Goal: Task Accomplishment & Management: Complete application form

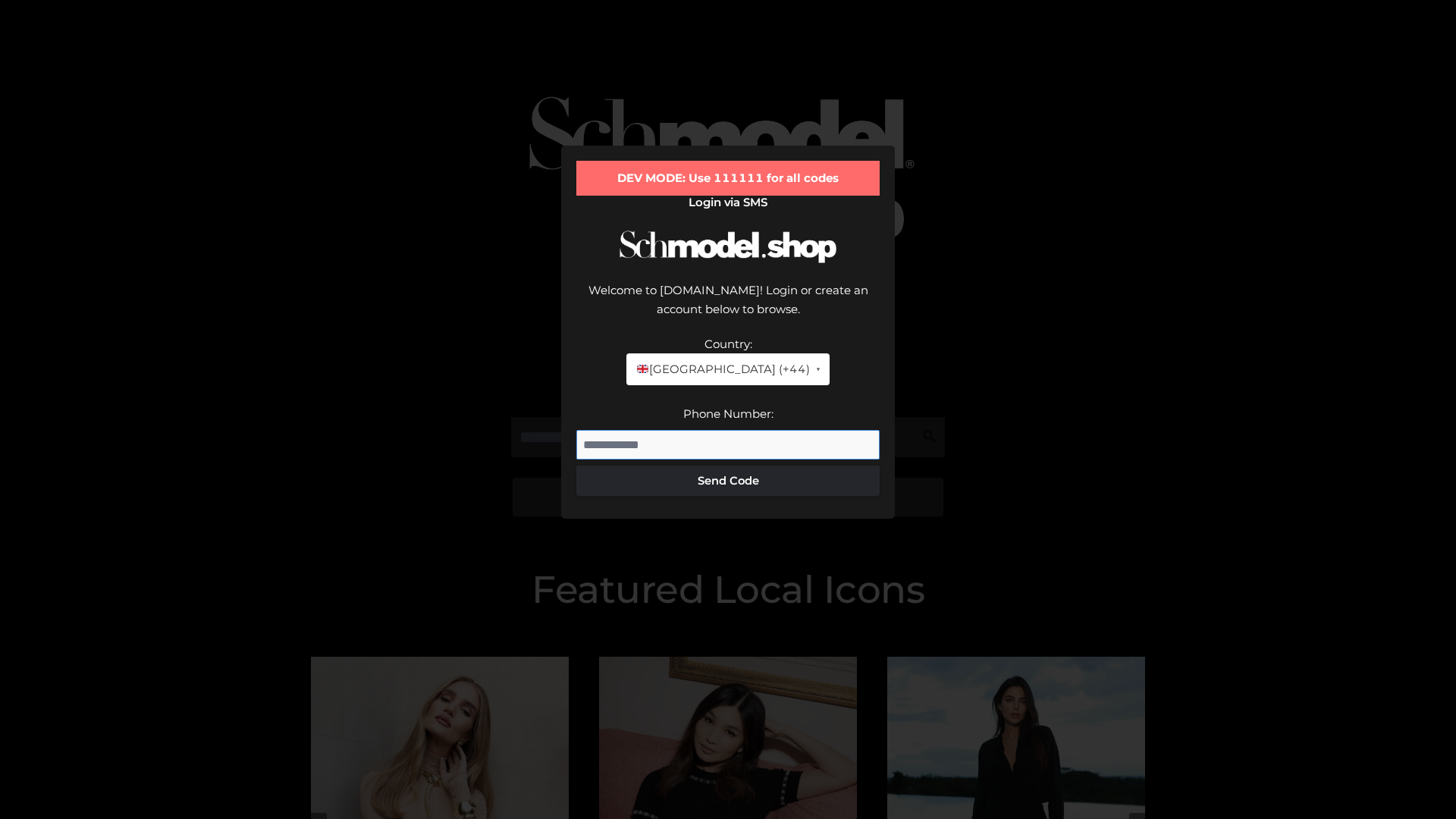
click at [728, 430] on input "Phone Number:" at bounding box center [728, 445] width 304 height 30
type input "**********"
click at [728, 466] on button "Send Code" at bounding box center [728, 481] width 304 height 30
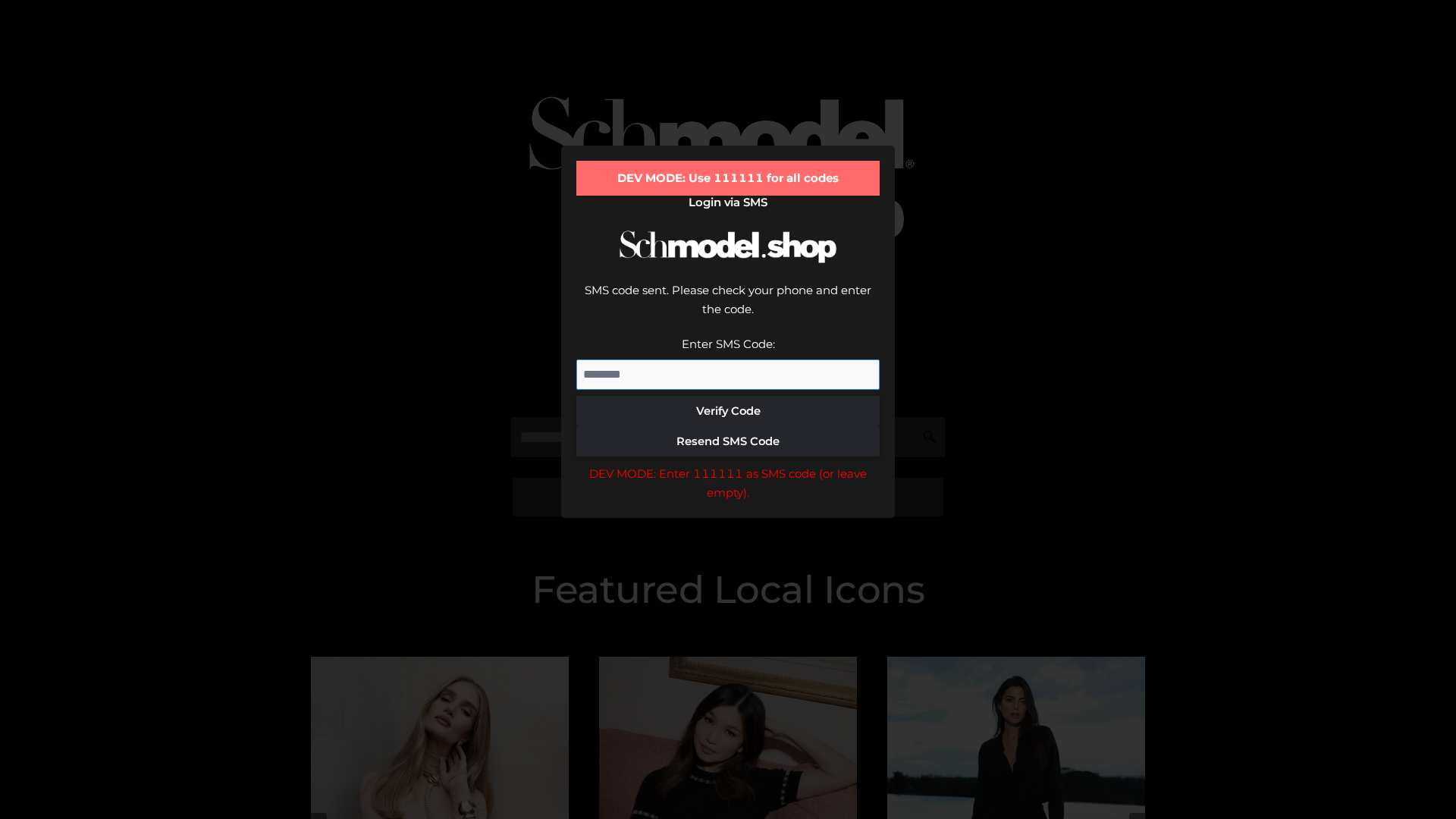
click at [728, 360] on input "Enter SMS Code:" at bounding box center [728, 375] width 304 height 30
type input "******"
click at [728, 395] on button "Verify Code" at bounding box center [728, 410] width 304 height 30
click at [728, 464] on div "DEV MODE: Enter 111111 as SMS code (or leave empty)." at bounding box center [728, 483] width 304 height 38
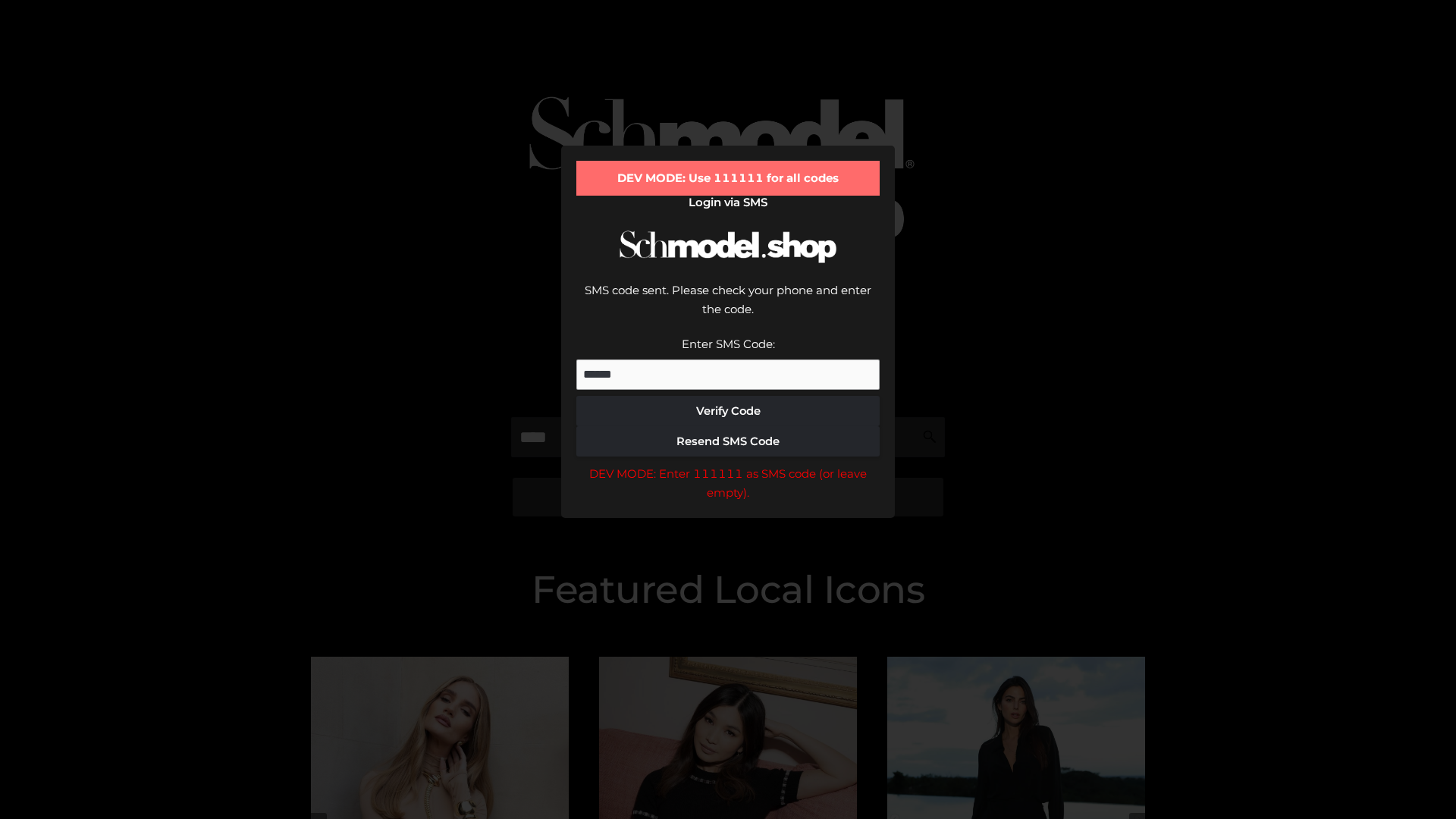
click at [728, 464] on div "DEV MODE: Enter 111111 as SMS code (or leave empty)." at bounding box center [728, 483] width 304 height 38
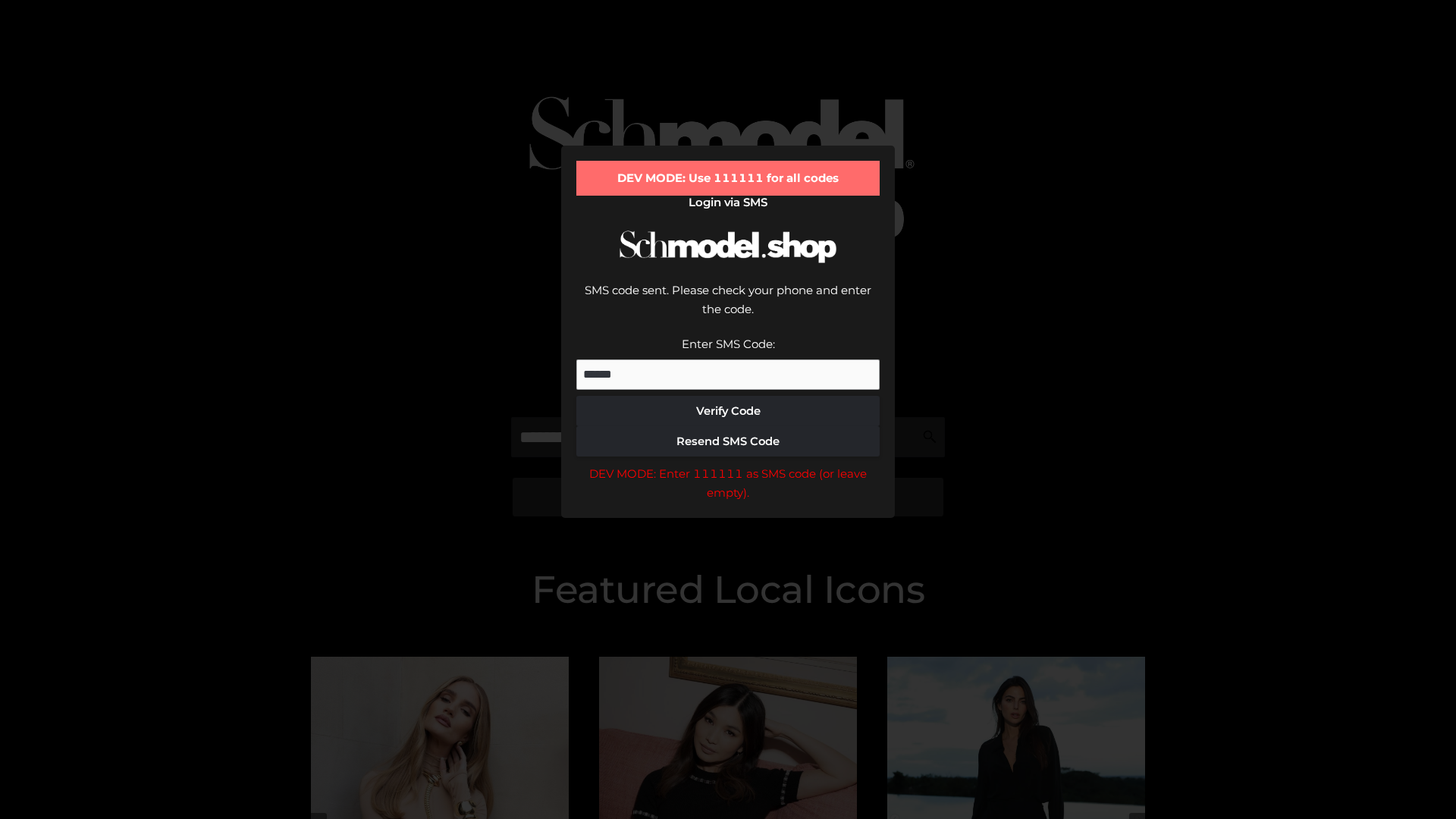
click at [728, 464] on div "DEV MODE: Enter 111111 as SMS code (or leave empty)." at bounding box center [728, 483] width 304 height 38
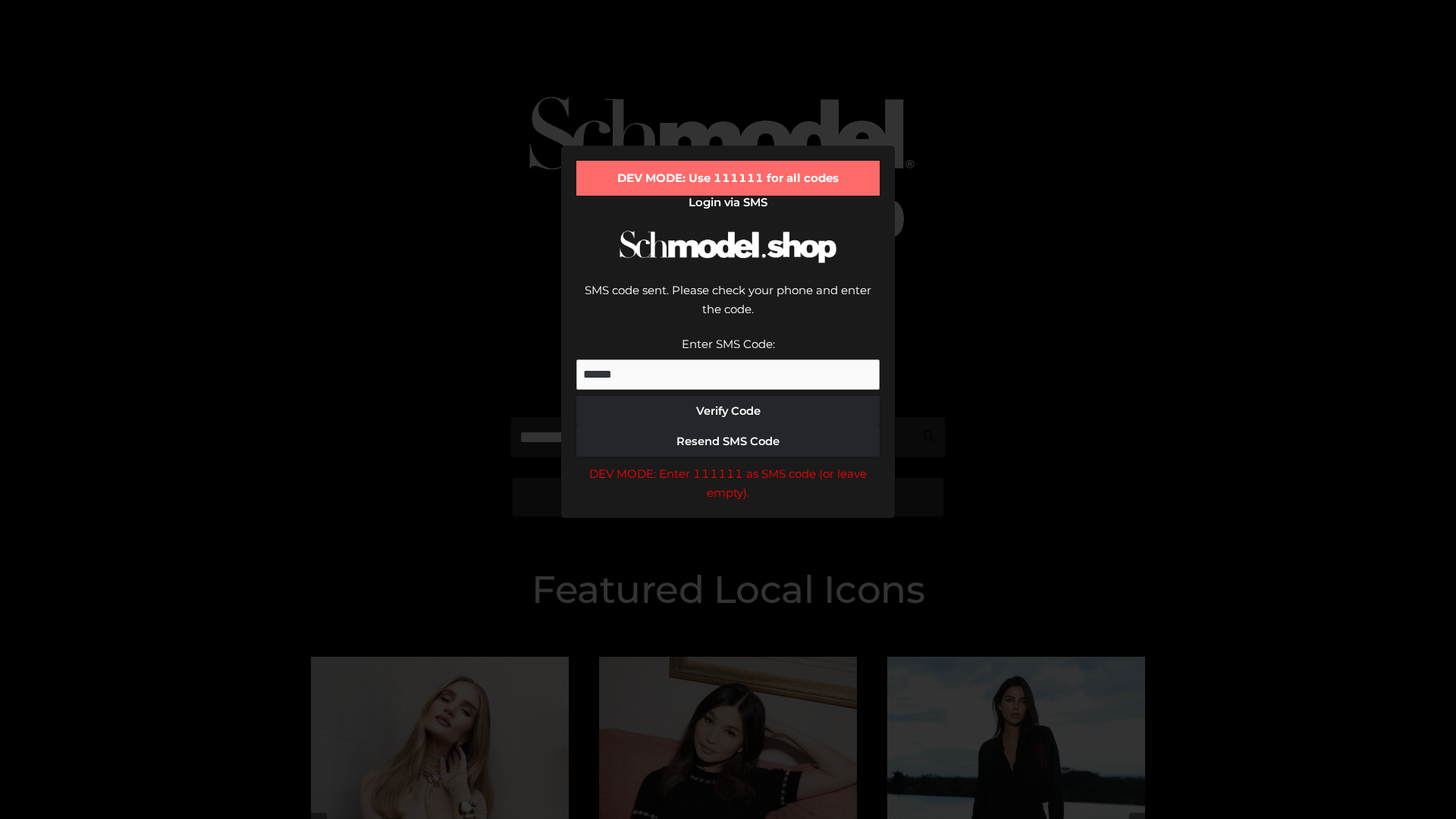
click at [728, 464] on div "DEV MODE: Enter 111111 as SMS code (or leave empty)." at bounding box center [728, 483] width 304 height 38
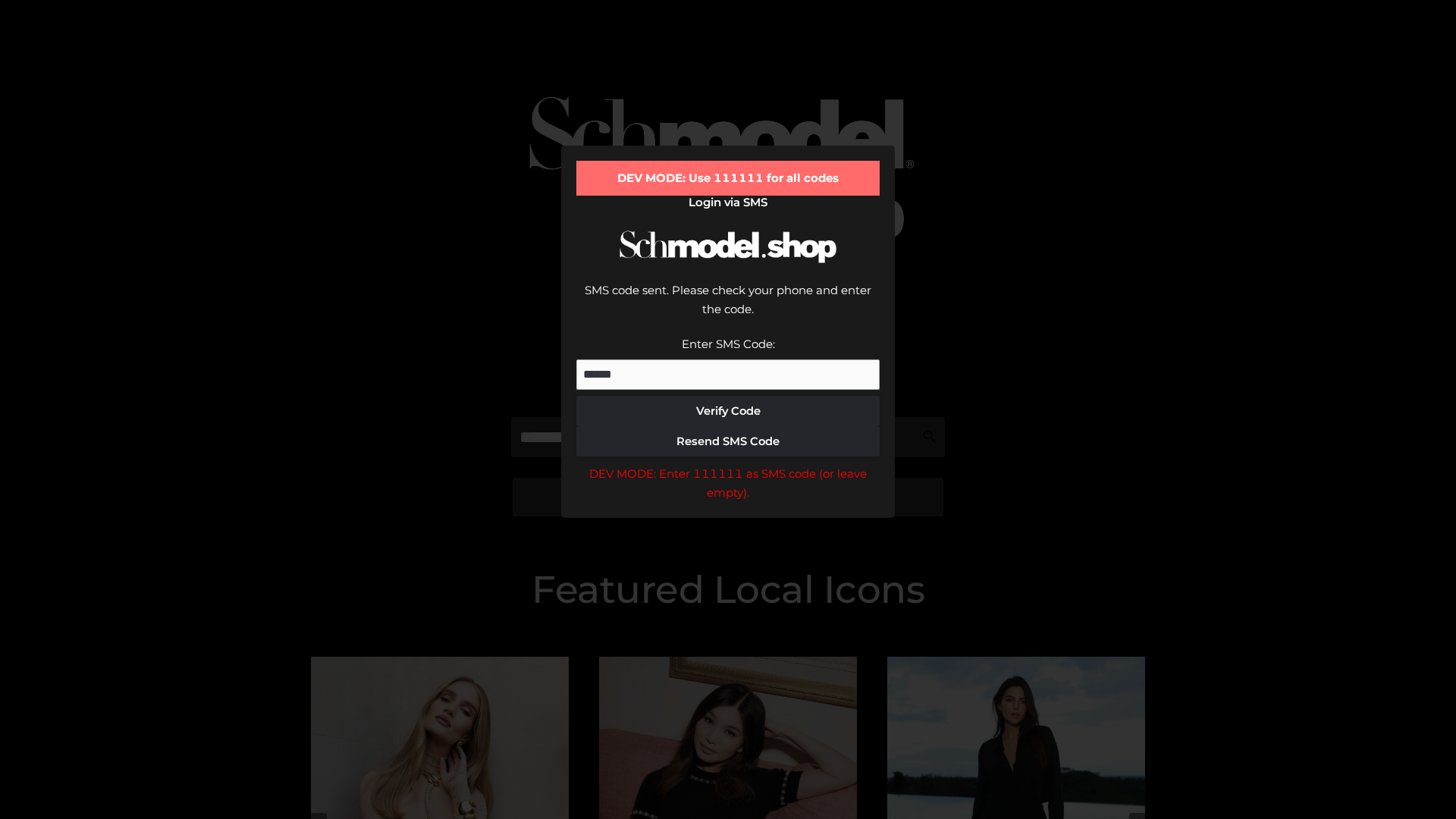
click at [728, 464] on div "DEV MODE: Enter 111111 as SMS code (or leave empty)." at bounding box center [728, 483] width 304 height 38
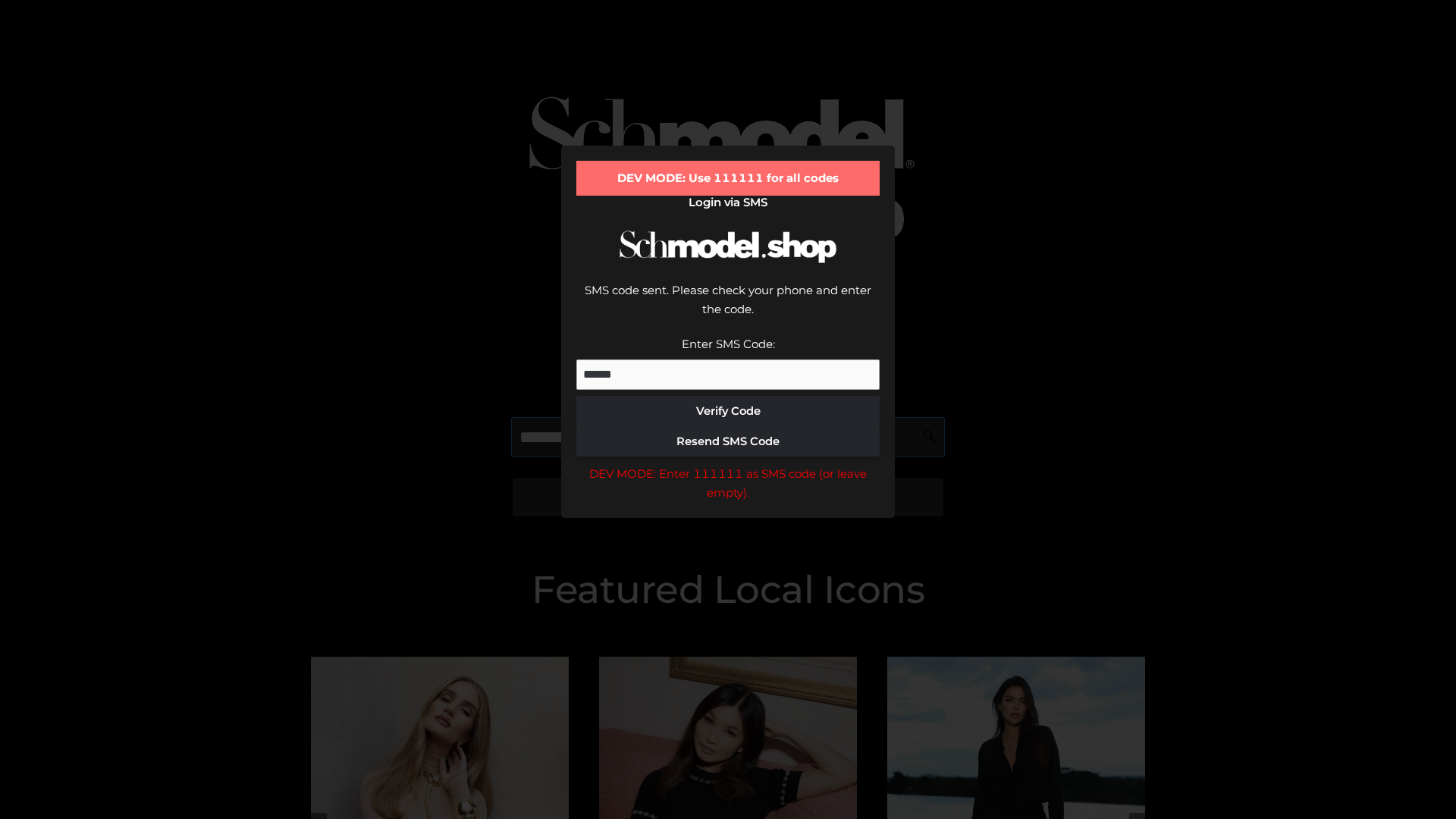
scroll to position [0, 1]
click at [728, 464] on div "DEV MODE: Enter 111111 as SMS code (or leave empty)." at bounding box center [728, 483] width 304 height 38
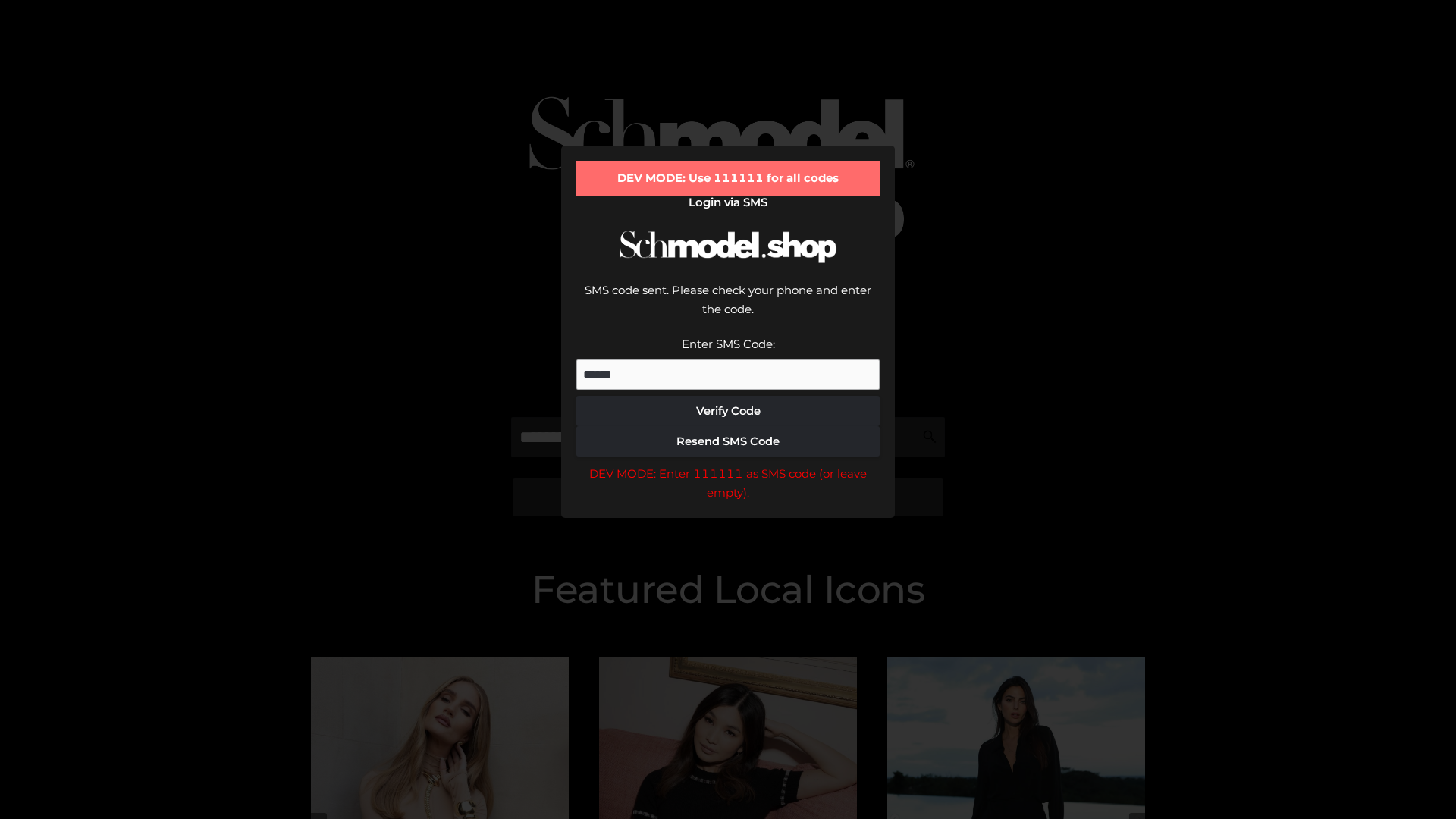
click at [728, 464] on div "DEV MODE: Enter 111111 as SMS code (or leave empty)." at bounding box center [728, 483] width 304 height 38
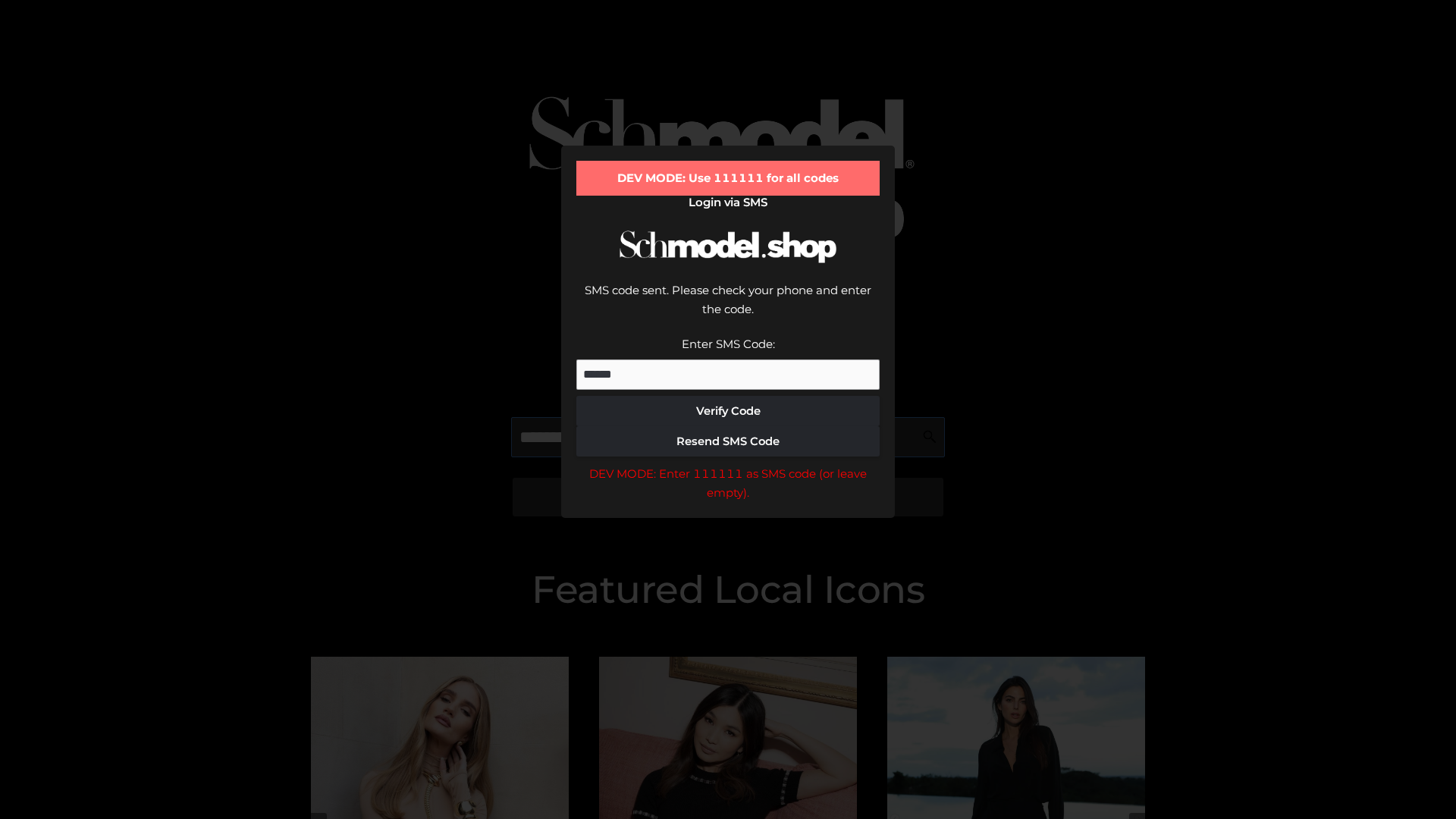
scroll to position [0, 93]
click at [728, 464] on div "DEV MODE: Enter 111111 as SMS code (or leave empty)." at bounding box center [728, 483] width 304 height 38
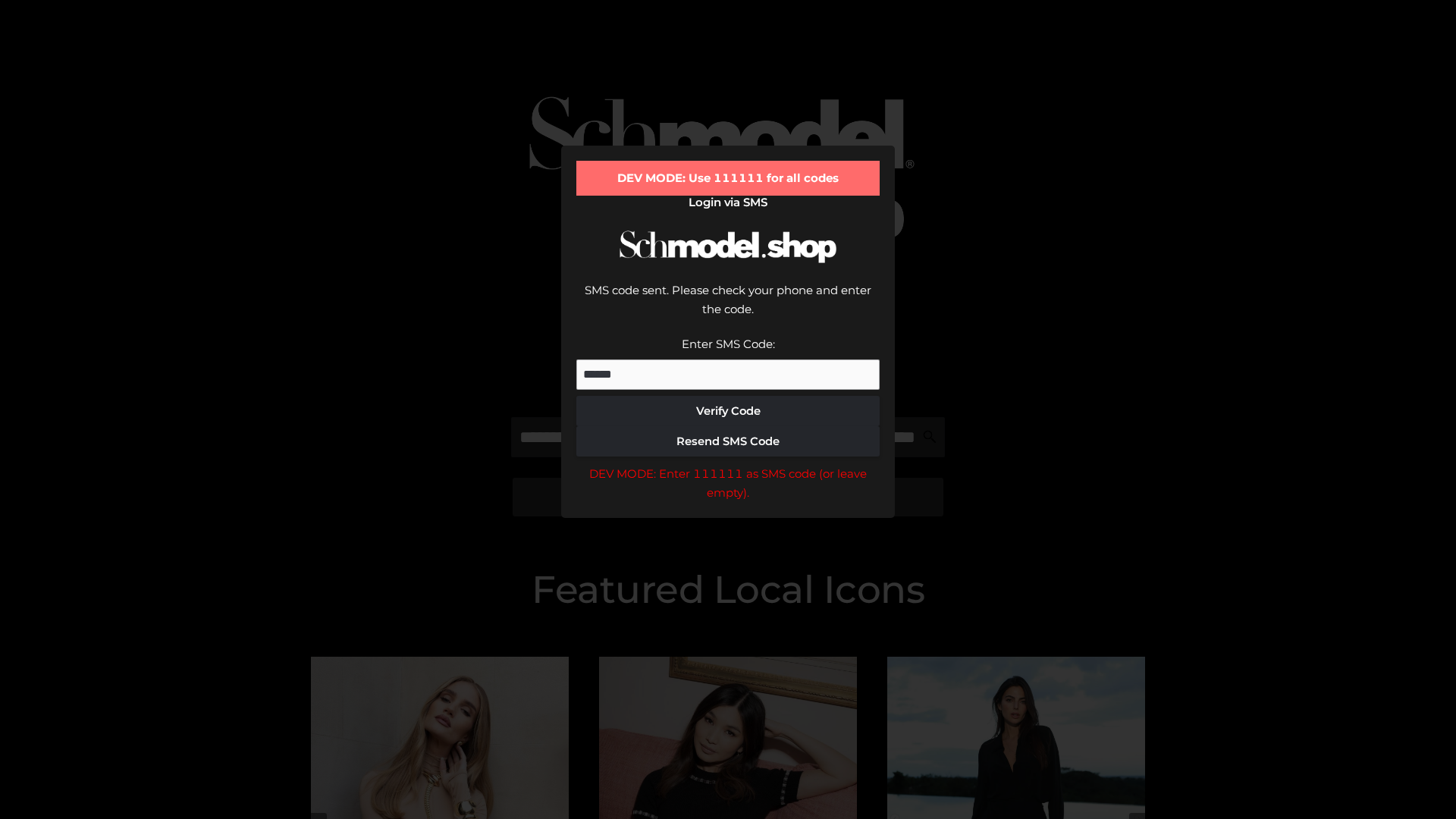
click at [728, 464] on div "DEV MODE: Enter 111111 as SMS code (or leave empty)." at bounding box center [728, 483] width 304 height 38
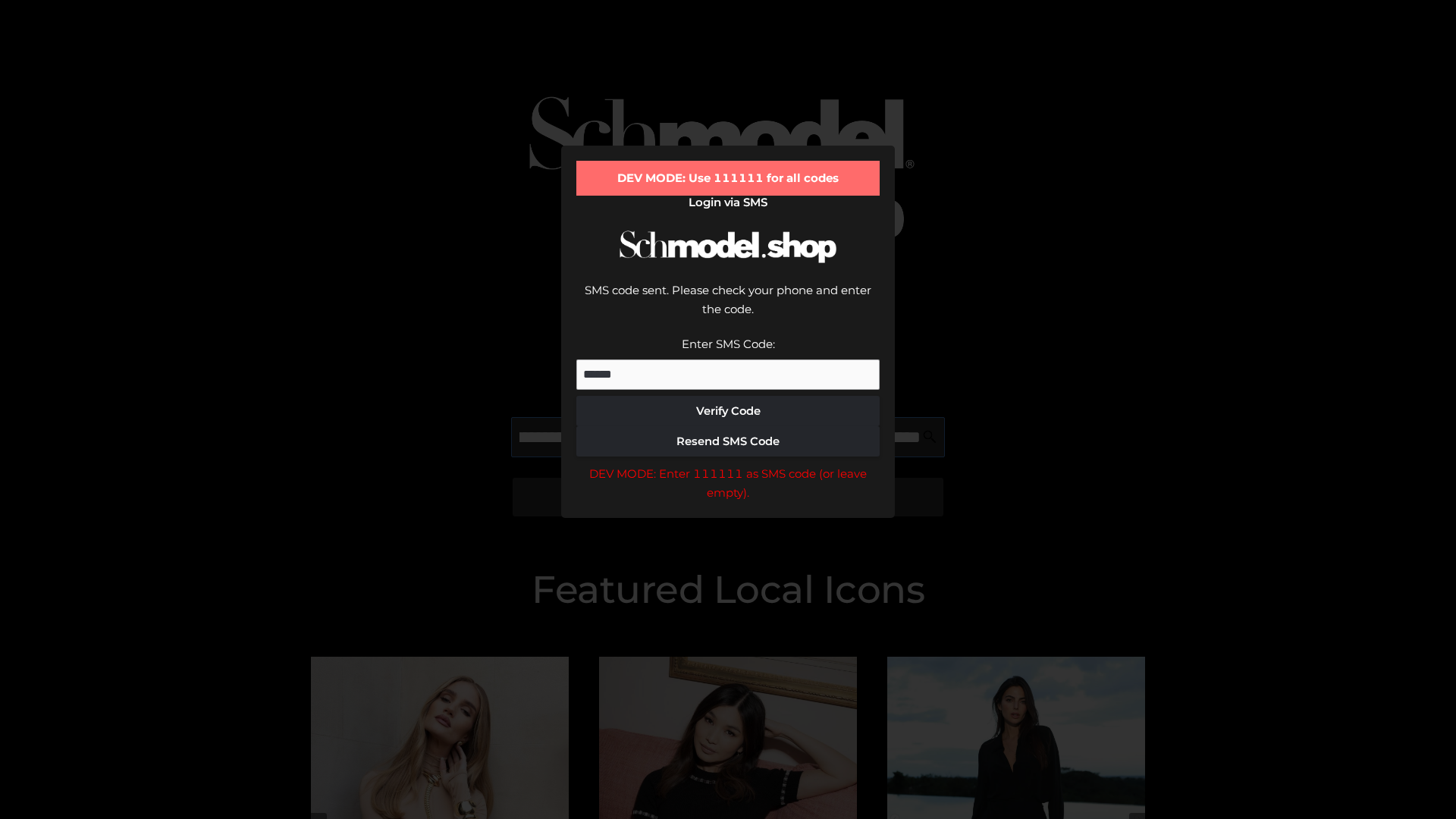
scroll to position [0, 188]
click at [728, 464] on div "DEV MODE: Enter 111111 as SMS code (or leave empty)." at bounding box center [728, 483] width 304 height 38
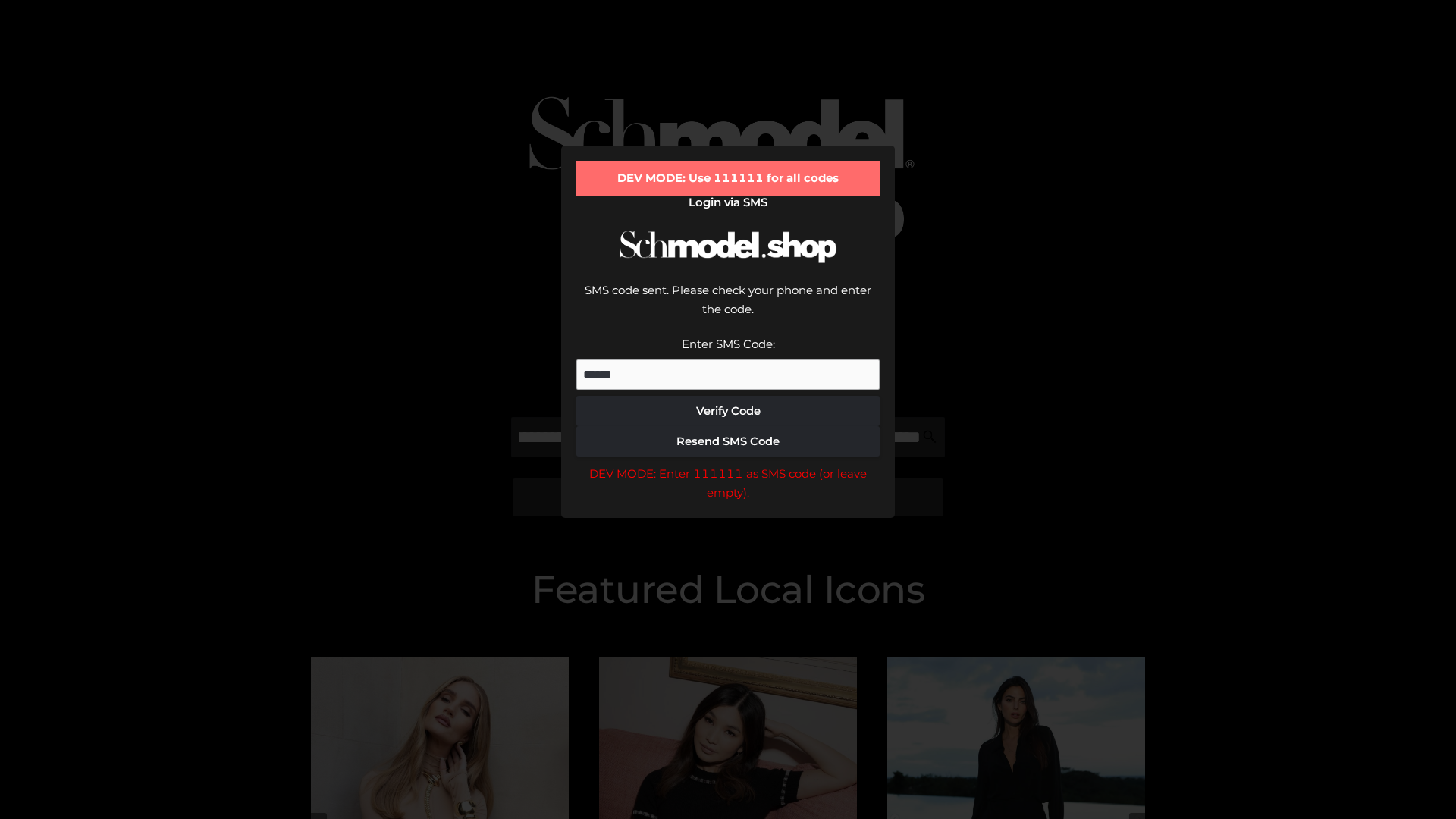
click at [728, 464] on div "DEV MODE: Enter 111111 as SMS code (or leave empty)." at bounding box center [728, 483] width 304 height 38
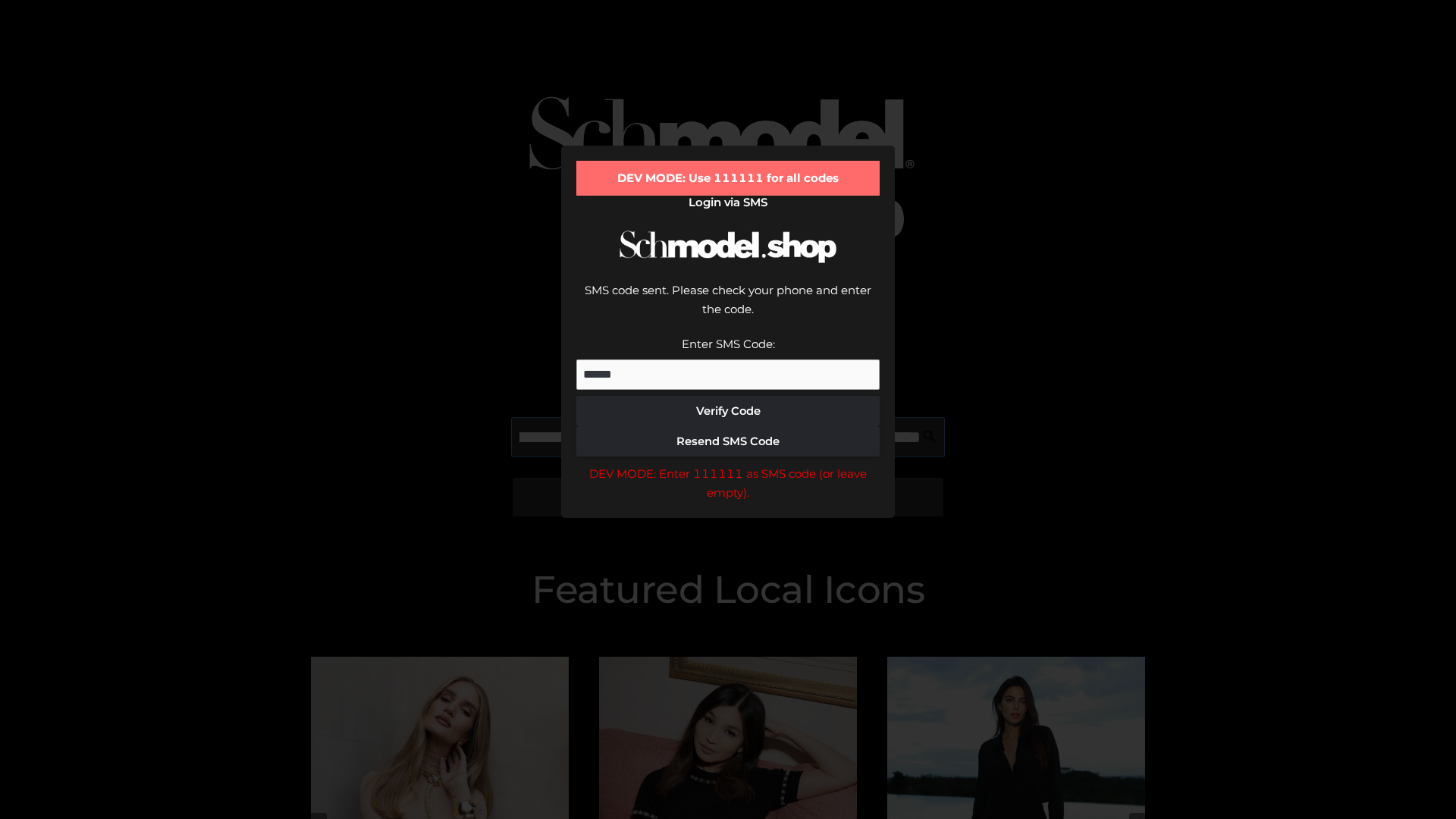
scroll to position [0, 275]
click at [728, 464] on div "DEV MODE: Enter 111111 as SMS code (or leave empty)." at bounding box center [728, 483] width 304 height 38
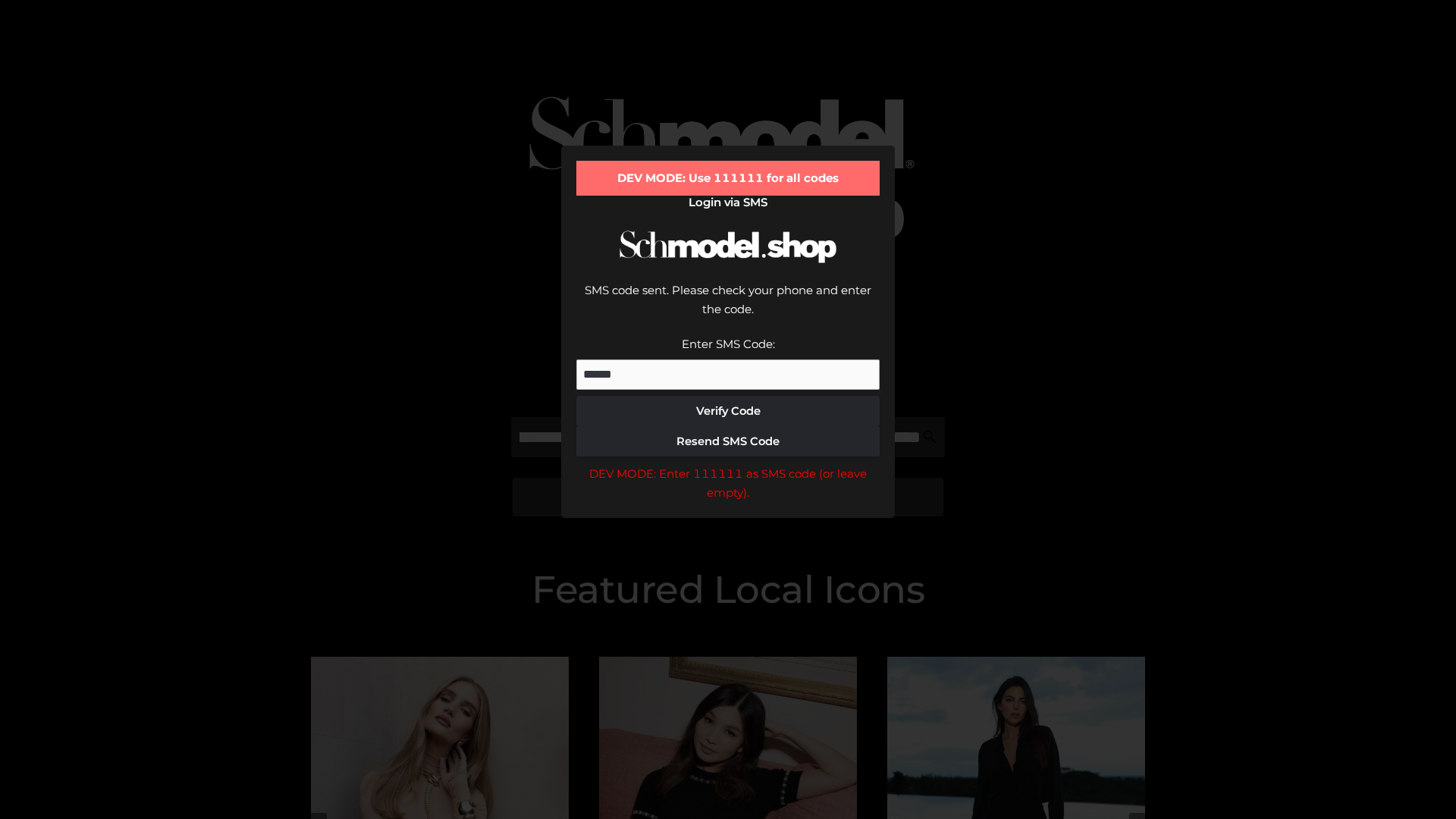
click at [728, 464] on div "DEV MODE: Enter 111111 as SMS code (or leave empty)." at bounding box center [728, 483] width 304 height 38
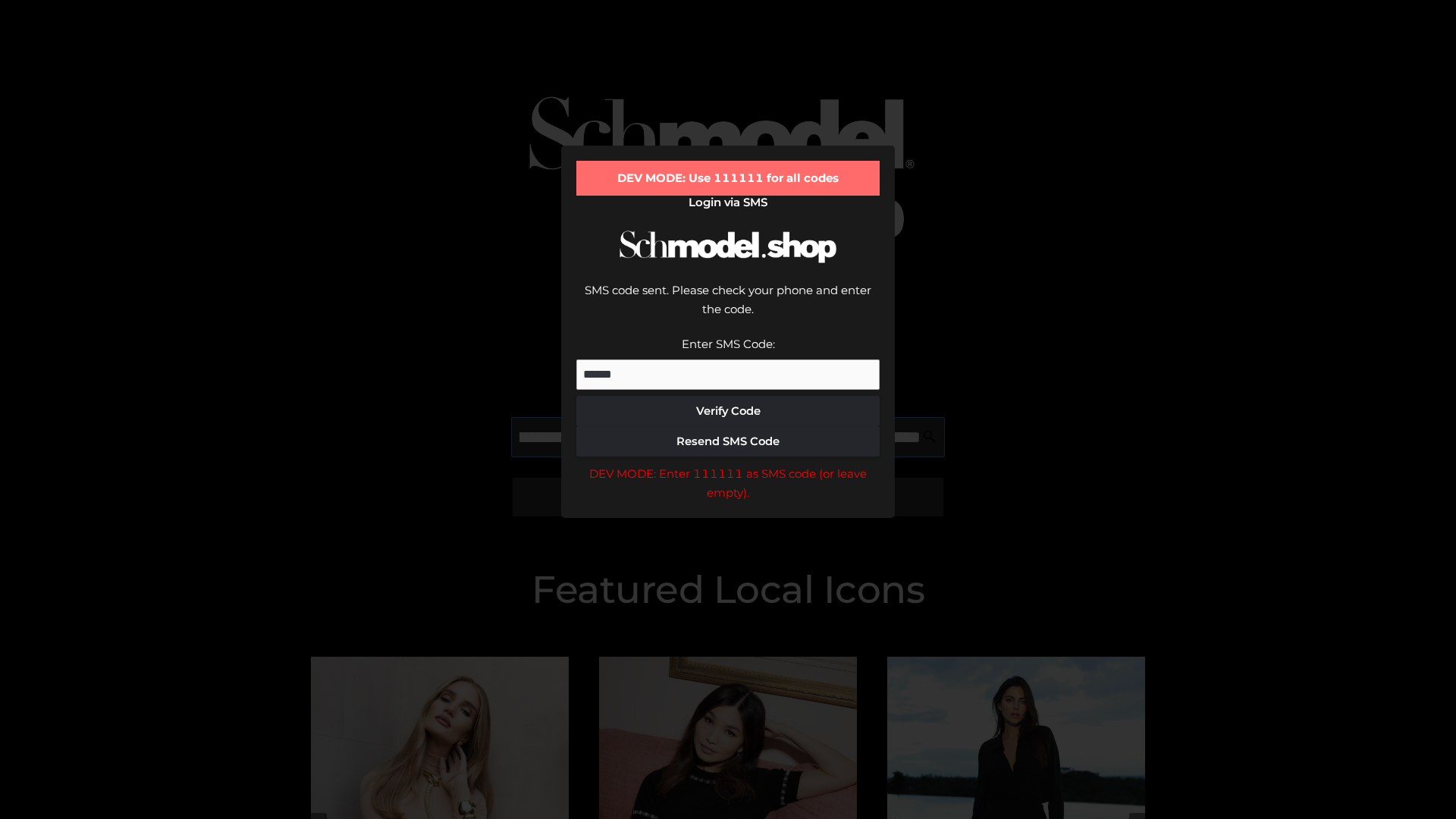
scroll to position [0, 367]
click at [728, 464] on div "DEV MODE: Enter 111111 as SMS code (or leave empty)." at bounding box center [728, 483] width 304 height 38
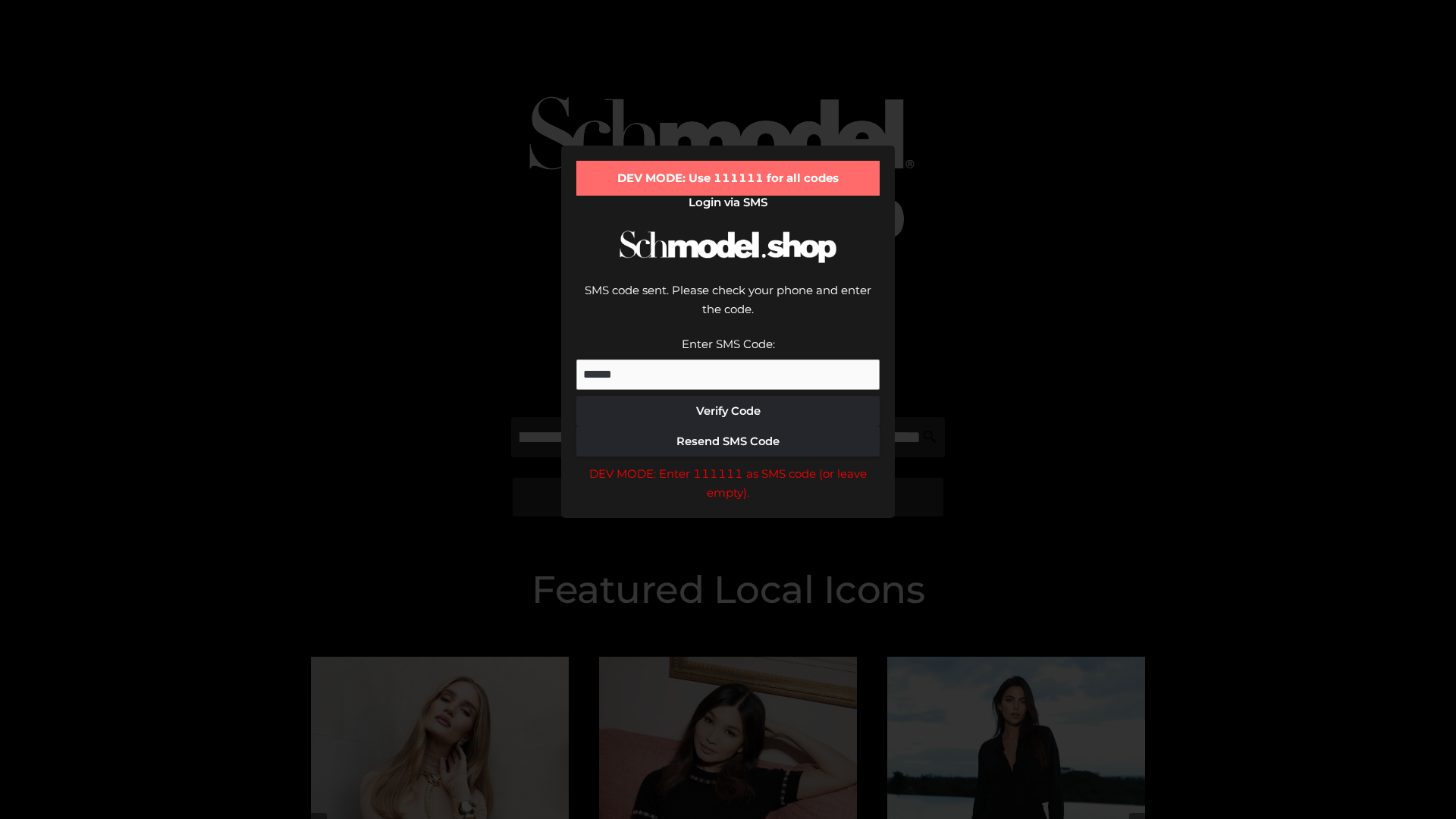
click at [728, 464] on div "DEV MODE: Enter 111111 as SMS code (or leave empty)." at bounding box center [728, 483] width 304 height 38
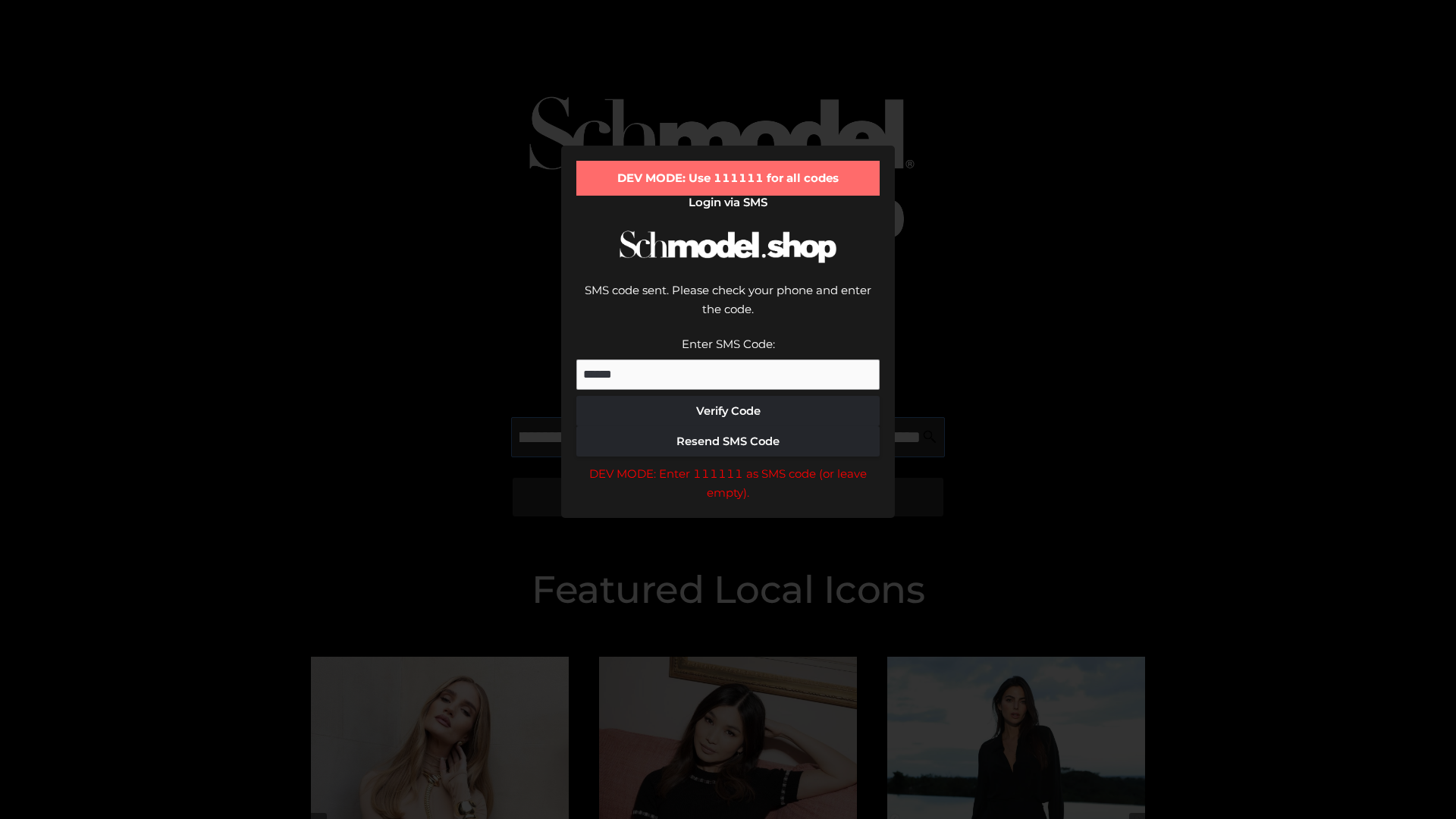
scroll to position [0, 463]
click at [728, 464] on div "DEV MODE: Enter 111111 as SMS code (or leave empty)." at bounding box center [728, 483] width 304 height 38
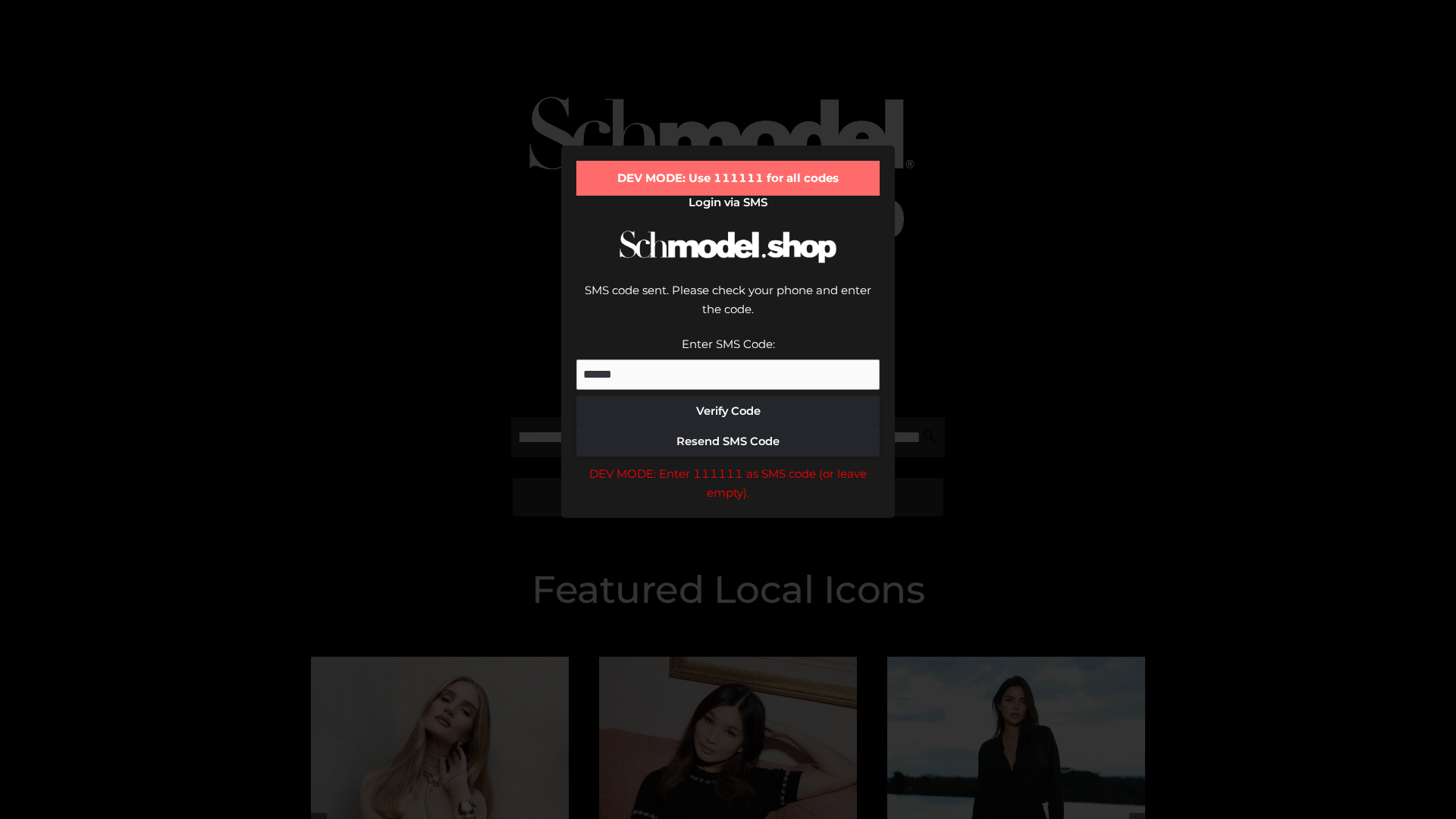
click at [728, 464] on div "DEV MODE: Enter 111111 as SMS code (or leave empty)." at bounding box center [728, 483] width 304 height 38
type input "**********"
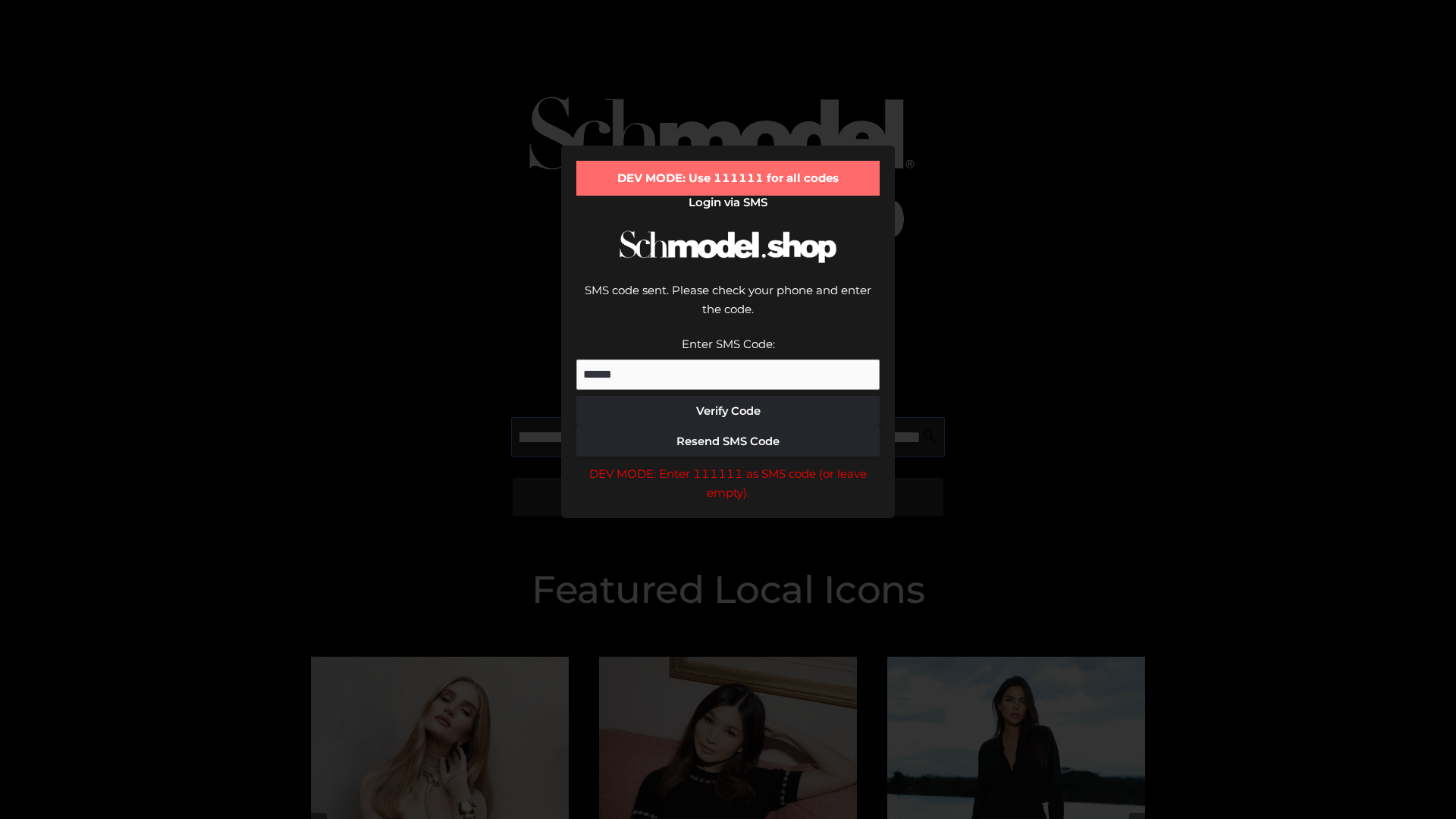
scroll to position [0, 531]
